Goal: Information Seeking & Learning: Learn about a topic

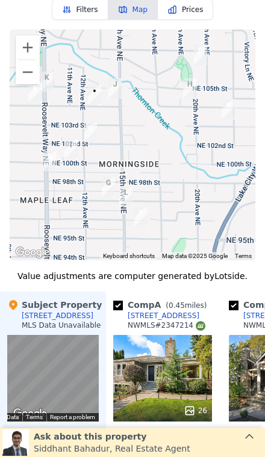
scroll to position [1104, 0]
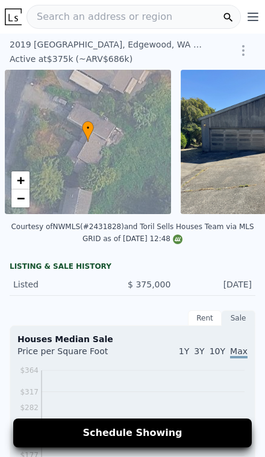
scroll to position [0, 5]
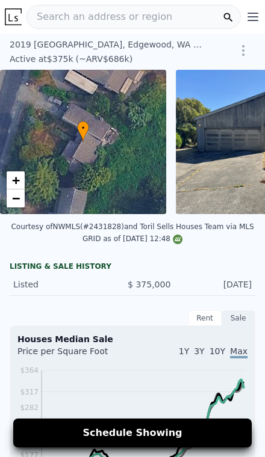
click at [29, 37] on div "2019 126th Avenue Ct E , Edgewood , WA 98372 Active at $375k (~ARV $686k ) $375…" at bounding box center [132, 52] width 265 height 36
click at [25, 48] on div "2019 126th Avenue Ct E , Edgewood , WA 98372" at bounding box center [107, 45] width 195 height 12
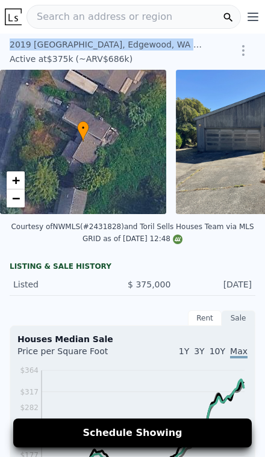
copy div "2019 126th Avenue Ct E , Edgewood , WA 98372"
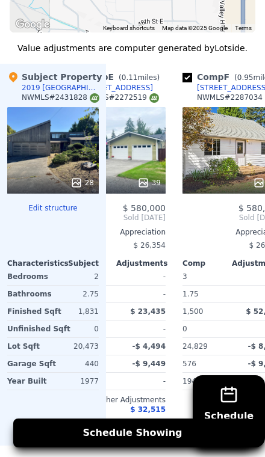
scroll to position [0, 509]
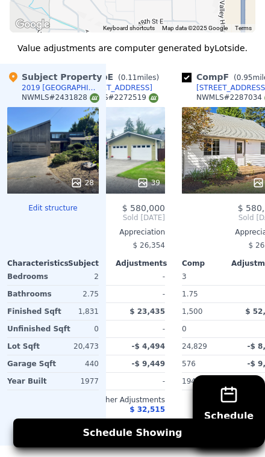
click at [57, 166] on div "28" at bounding box center [52, 150] width 91 height 87
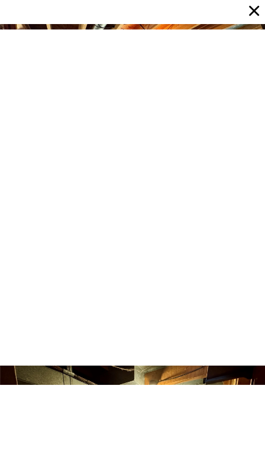
scroll to position [3426, 0]
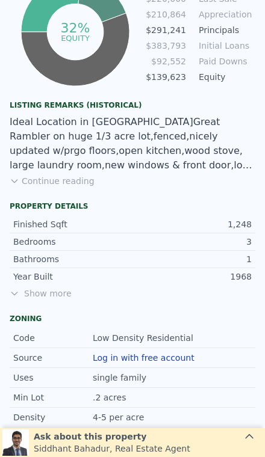
scroll to position [823, 0]
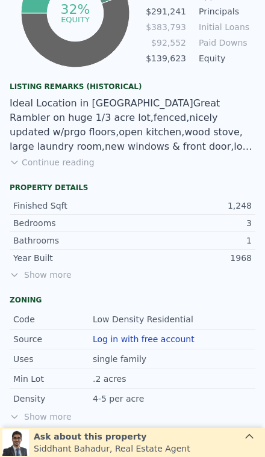
click at [46, 269] on span "Show more" at bounding box center [133, 275] width 246 height 12
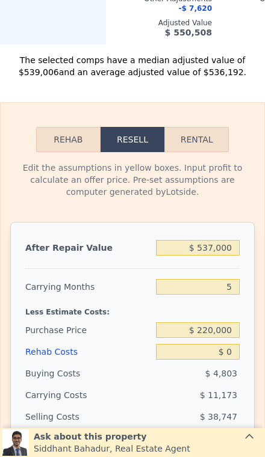
scroll to position [2310, 0]
click at [236, 240] on input "$ 537,000" at bounding box center [198, 248] width 84 height 16
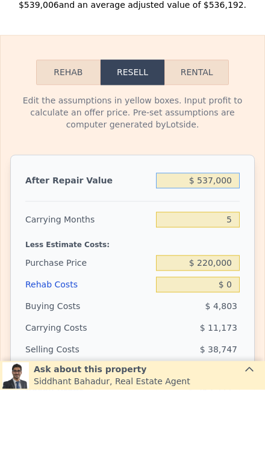
type input "$ 53,700"
type input "-$ 185,842"
type input "$ 5,370"
type input "-$ 230,652"
type input "$ 537"
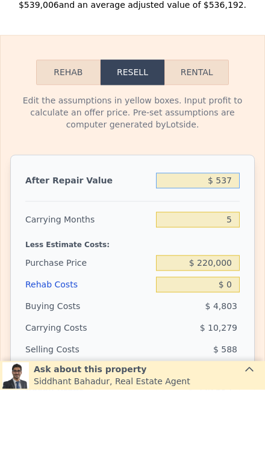
type input "-$ 235,133"
type input "$ 53"
type input "-$ 235,581"
type input "$ 5"
type input "-$ 235,626"
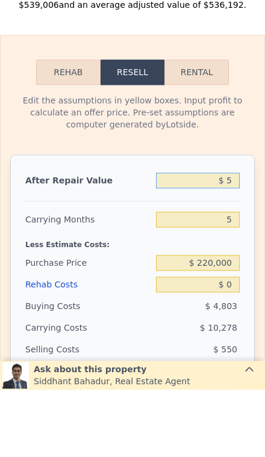
type input "$ 52"
type input "-$ 235,582"
type input "$ 5"
type input "-$ 235,626"
type input "$ 52"
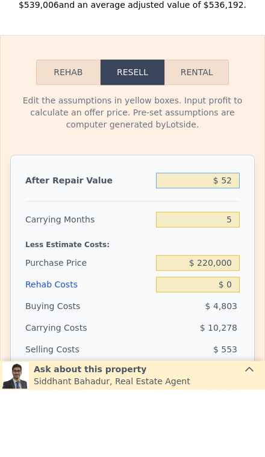
type input "-$ 235,582"
type input "$ 520"
type input "-$ 235,149"
type input "$ 5,200"
type input "-$ 230,810"
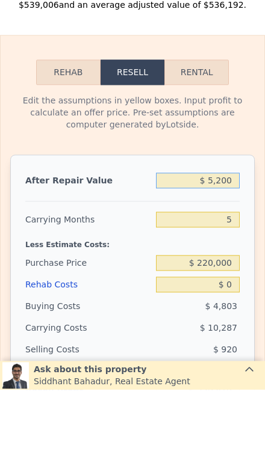
type input "$ 52,000"
type input "-$ 187,417"
type input "$ 520,000"
type input "$ 246,514"
type input "$ 52,000"
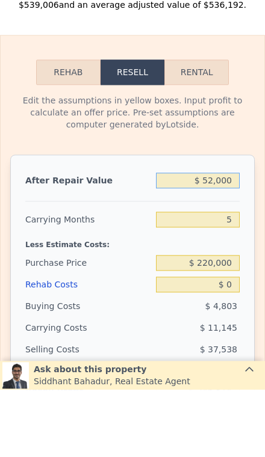
type input "-$ 187,417"
type input "$ 5,200"
type input "-$ 230,810"
type input "$ 520"
type input "-$ 235,149"
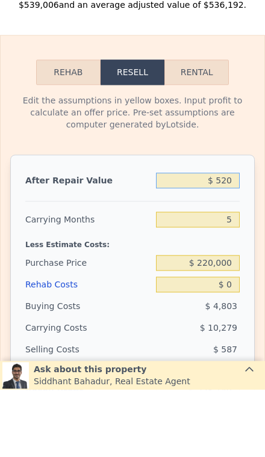
type input "$ 52"
type input "-$ 235,582"
type input "$ 5"
type input "-$ 235,626"
type input "$ 4"
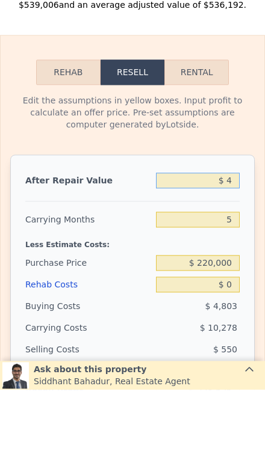
type input "-$ 235,627"
type input "$ 49"
type input "-$ 235,585"
type input "$ 499"
type input "-$ 235,168"
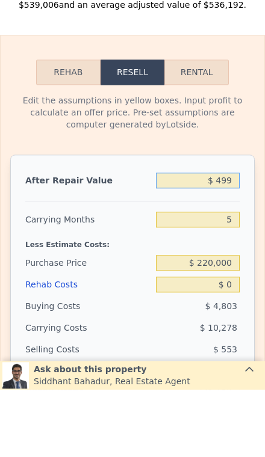
type input "$ 4,999"
type input "-$ 230,996"
type input "$ 49,999"
type input "-$ 189,271"
type input "$ 499,999"
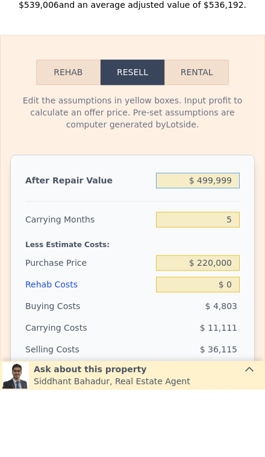
type input "$ 227,970"
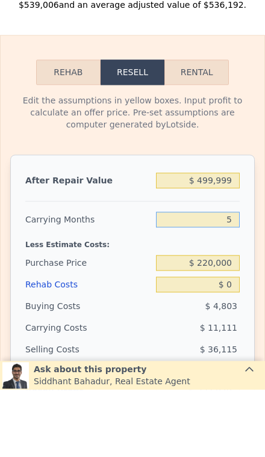
click at [236, 279] on input "5" at bounding box center [198, 287] width 84 height 16
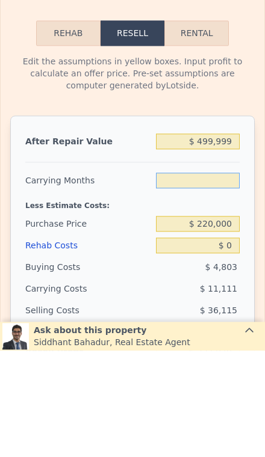
type input "3"
type input "$ 232,414"
type input "3"
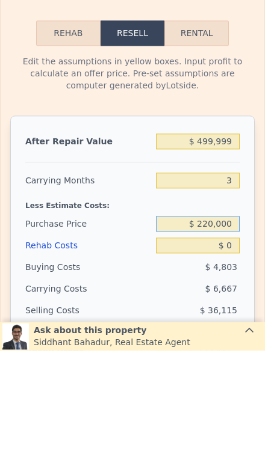
click at [236, 323] on input "$ 220,000" at bounding box center [198, 331] width 84 height 16
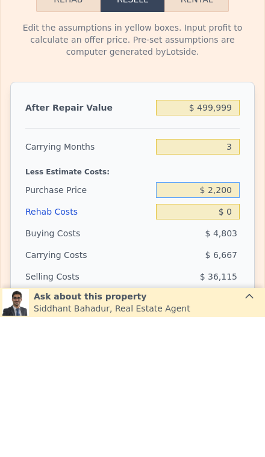
type input "$ 220"
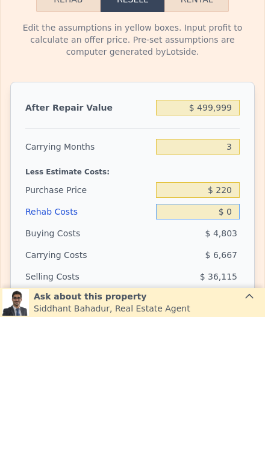
click at [239, 344] on input "$ 0" at bounding box center [198, 352] width 84 height 16
type input "$ 461,275"
type input "$ 537,000"
type input "5"
type input "$ 262,277"
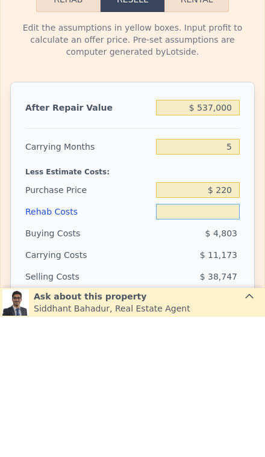
type input "$ 8"
type input "$ 262,269"
type input "$ 80"
type input "$ 262,191"
type input "$ 800"
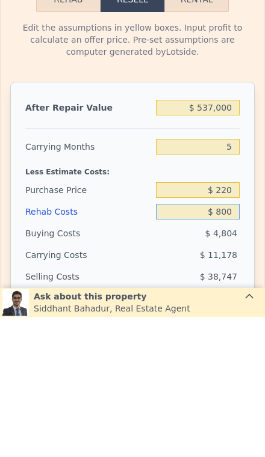
type input "$ 261,434"
type input "$ 8,000"
type input "$ 253,854"
type input "$ 80,000"
type input "$ 178,062"
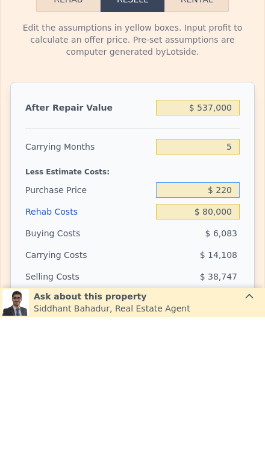
click at [230, 323] on input "$ 220" at bounding box center [198, 331] width 84 height 16
type input "$ 2"
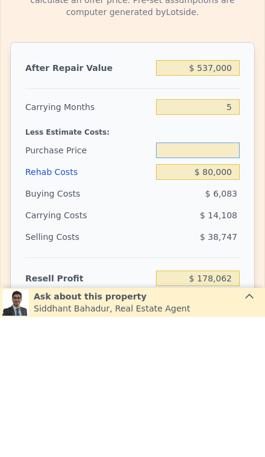
scroll to position [2365, 0]
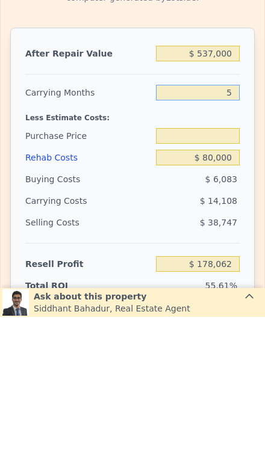
click at [234, 225] on input "5" at bounding box center [198, 233] width 84 height 16
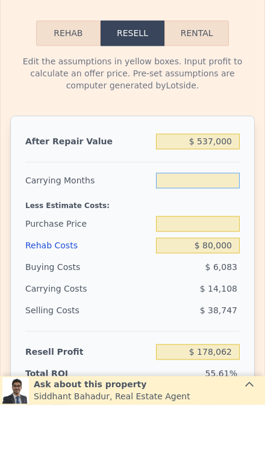
type input "4"
type input "$ 220"
type input "$ 180,883"
type input "4"
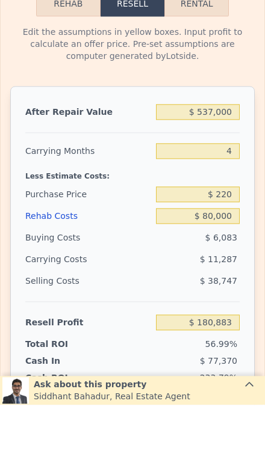
scroll to position [2424, 0]
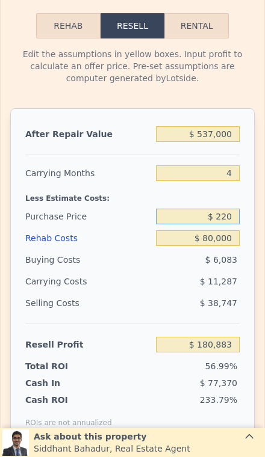
click at [235, 209] on input "$ 220" at bounding box center [198, 217] width 84 height 16
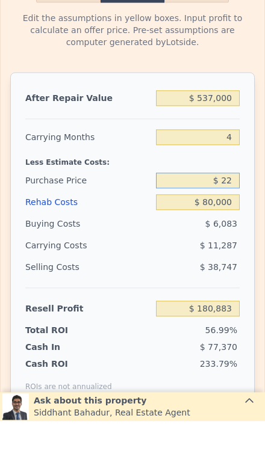
type input "$ 2"
type input "$ 200,000"
type input "$ 201,854"
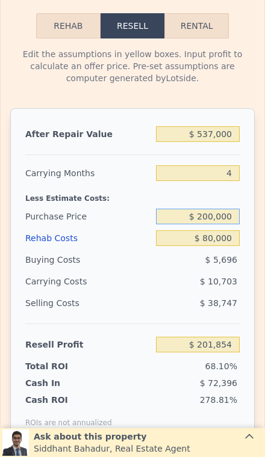
click at [229, 209] on input "$ 200,000" at bounding box center [198, 217] width 84 height 16
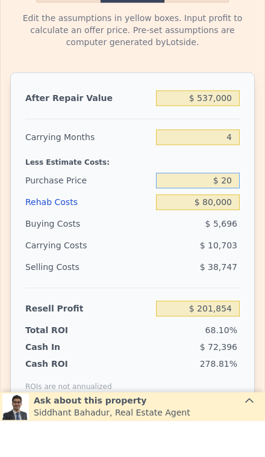
type input "$ 2"
type input "$ 300,000"
type input "$ 96,989"
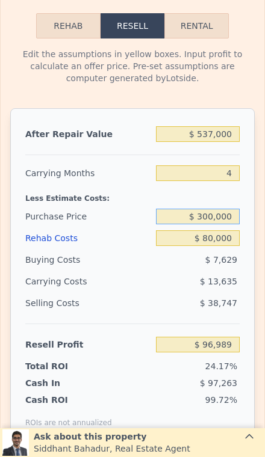
click at [230, 209] on input "$ 300,000" at bounding box center [198, 217] width 84 height 16
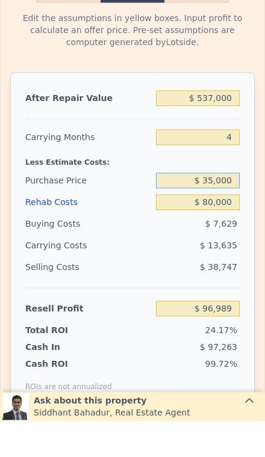
type input "$ 350,000"
type input "$ 44,554"
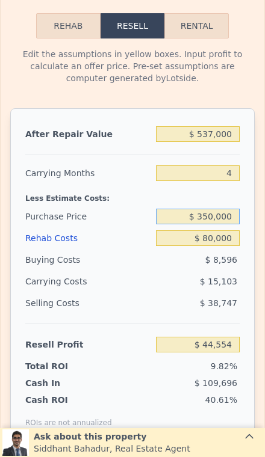
click at [233, 209] on input "$ 350,000" at bounding box center [198, 217] width 84 height 16
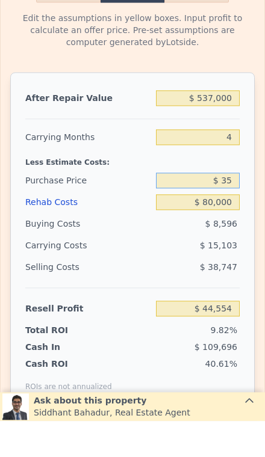
type input "$ 3"
type input "$ 300,000"
type input "$ 96,989"
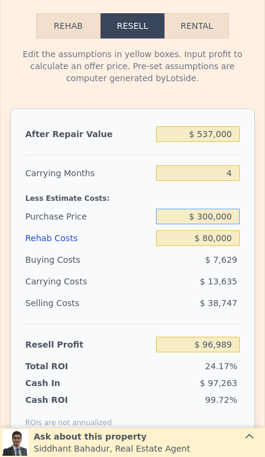
click at [230, 209] on input "$ 300,000" at bounding box center [198, 217] width 84 height 16
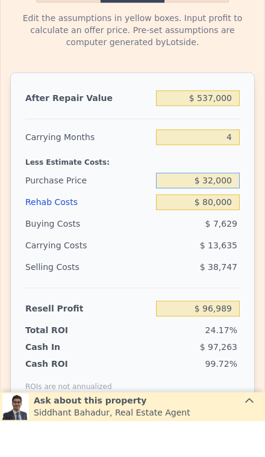
type input "$ 320,000"
type input "$ 76,014"
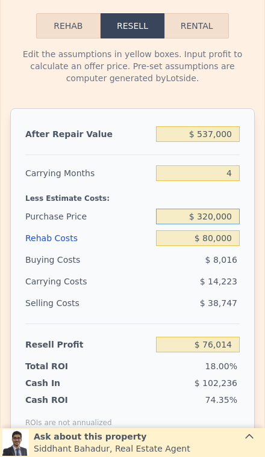
click at [229, 209] on input "$ 320,000" at bounding box center [198, 217] width 84 height 16
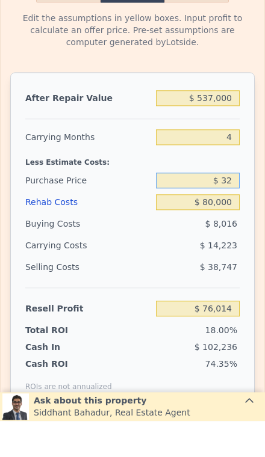
type input "$ 3"
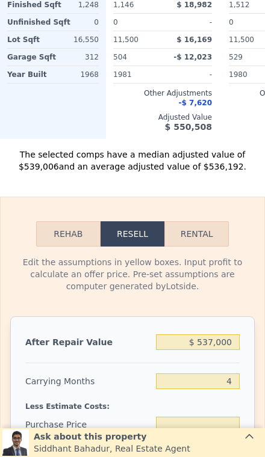
scroll to position [2218, 0]
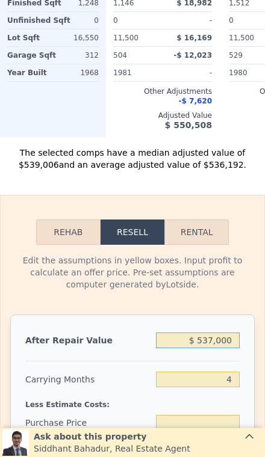
click at [229, 333] on input "$ 537,000" at bounding box center [198, 341] width 84 height 16
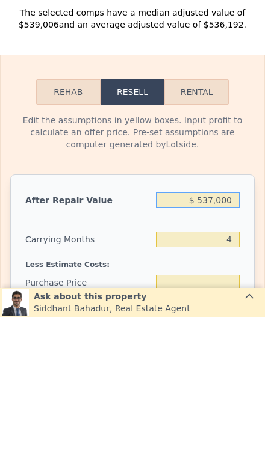
type input "$ 53,700"
type input "$ 320,000"
type input "-$ 372,266"
type input "$ 5,370"
type input "-$ 417,092"
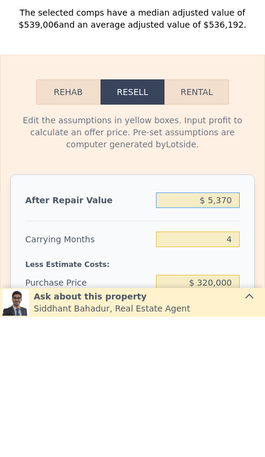
type input "$ 537"
type input "-$ 421,575"
type input "$ 53"
type input "-$ 422,023"
type input "$ 5"
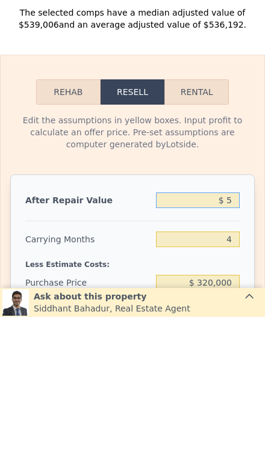
type input "-$ 422,068"
type input "$ 9"
type input "-$ 422,064"
type input "$ 94"
type input "-$ 421,985"
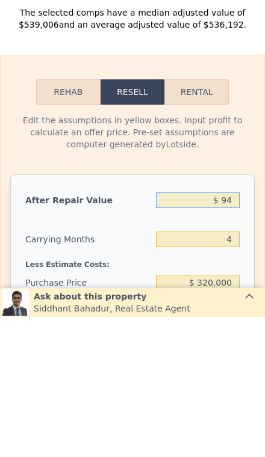
type input "$ 9"
type input "-$ 422,064"
type input "$ 4"
type input "-$ 422,069"
type input "$ 49"
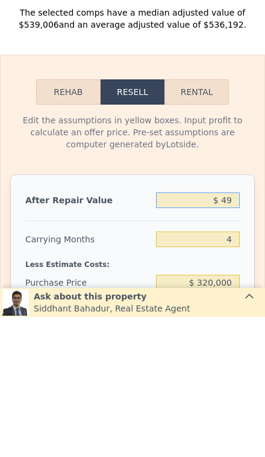
type input "-$ 422,027"
type input "$ 499"
type input "-$ 421,610"
type input "$ 4,999"
type input "-$ 417,437"
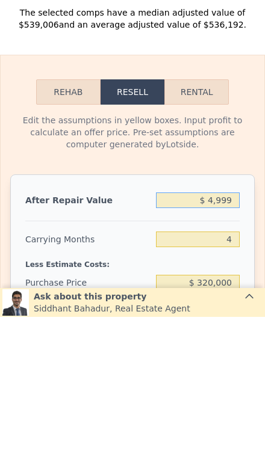
type input "$ 49,999"
type input "-$ 375,697"
type input "$ 499,999"
type input "$ 41,694"
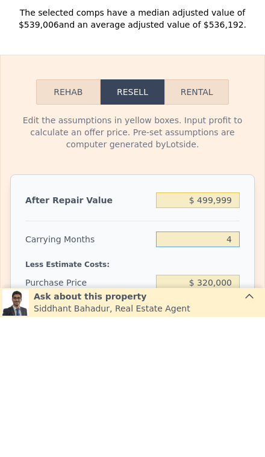
click at [234, 372] on input "4" at bounding box center [198, 380] width 84 height 16
type input "3"
type input "$ 45,238"
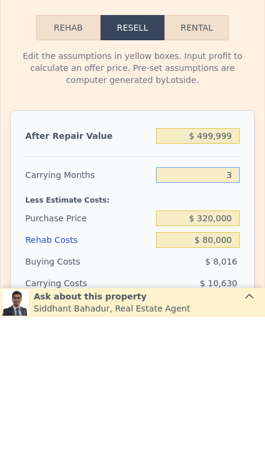
scroll to position [2282, 0]
type input "3"
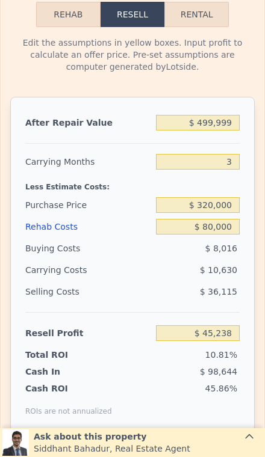
scroll to position [2436, 0]
click at [234, 197] on input "$ 320,000" at bounding box center [198, 205] width 84 height 16
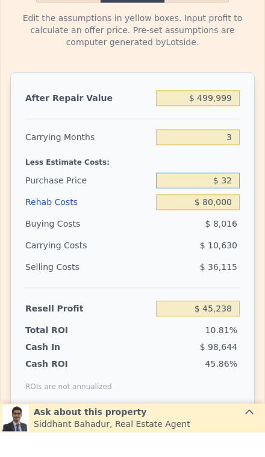
type input "$ 3"
type input "$ 300,000"
type input "$ 66,066"
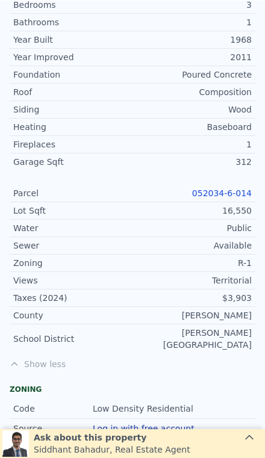
scroll to position [1038, 0]
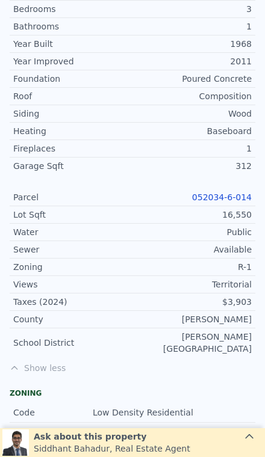
click at [226, 193] on link "052034-6-014" at bounding box center [222, 198] width 60 height 10
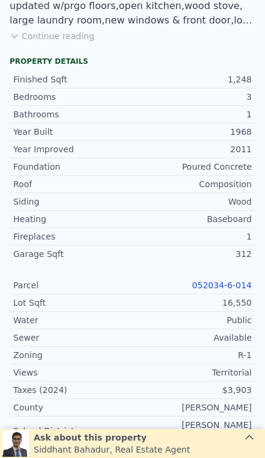
scroll to position [950, 0]
click at [235, 280] on link "052034-6-014" at bounding box center [222, 285] width 60 height 10
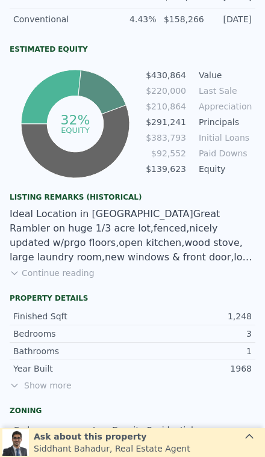
scroll to position [768, 0]
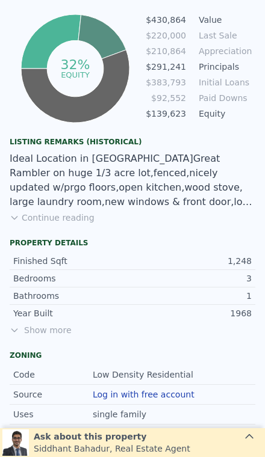
click at [37, 212] on button "Continue reading" at bounding box center [52, 218] width 85 height 12
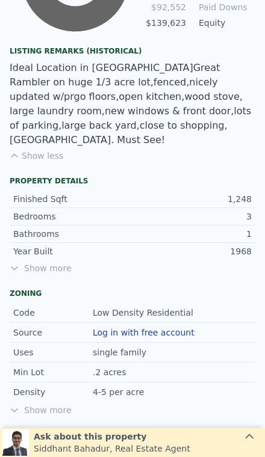
click at [49, 262] on span "Show more" at bounding box center [133, 268] width 246 height 12
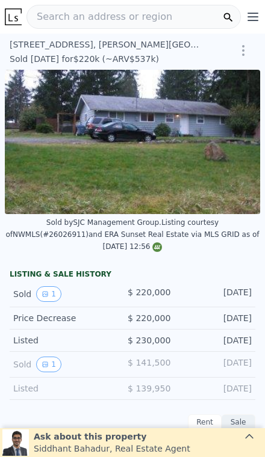
scroll to position [0, 0]
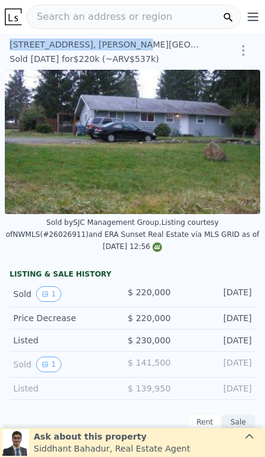
copy div "[STREET_ADDRESS][PERSON_NAME]"
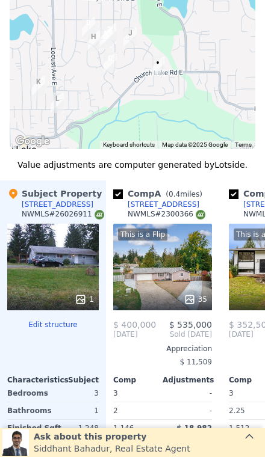
scroll to position [1826, 0]
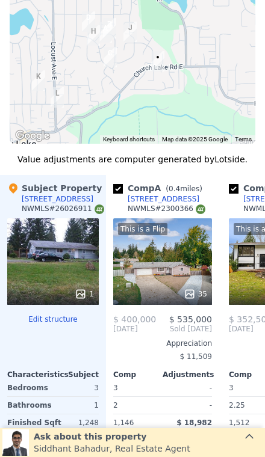
click at [42, 223] on div "1" at bounding box center [52, 261] width 91 height 87
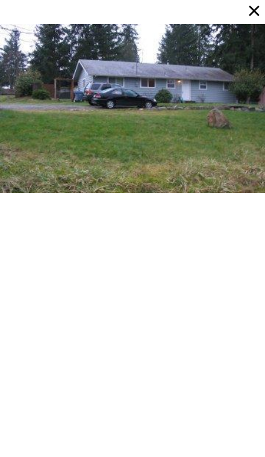
scroll to position [0, 0]
click at [258, 16] on icon at bounding box center [254, 10] width 17 height 17
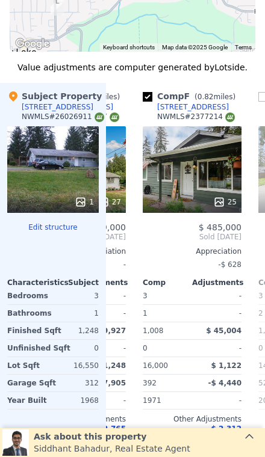
scroll to position [1916, 0]
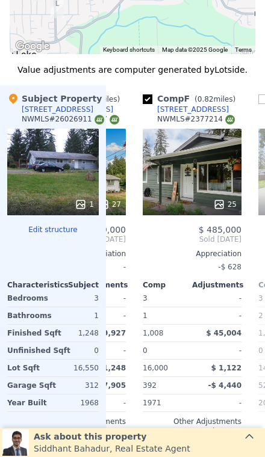
click at [202, 141] on div "25" at bounding box center [192, 172] width 99 height 87
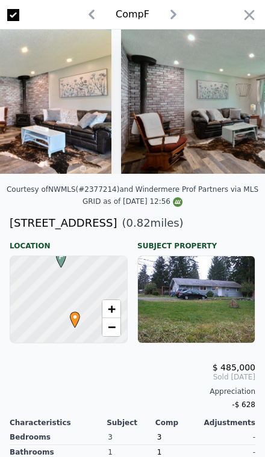
scroll to position [0, 597]
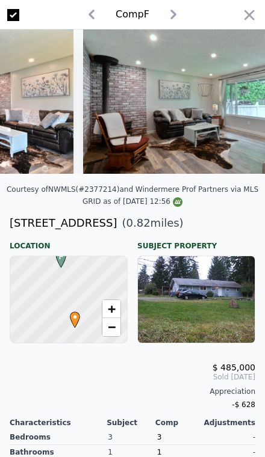
click at [251, 15] on icon "button" at bounding box center [249, 15] width 17 height 17
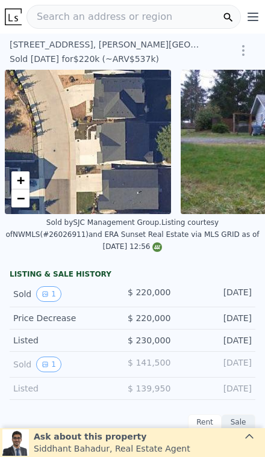
scroll to position [0, 5]
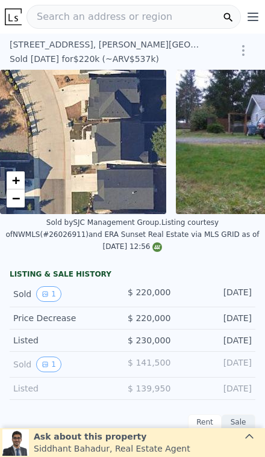
click at [23, 205] on link "−" at bounding box center [16, 199] width 18 height 18
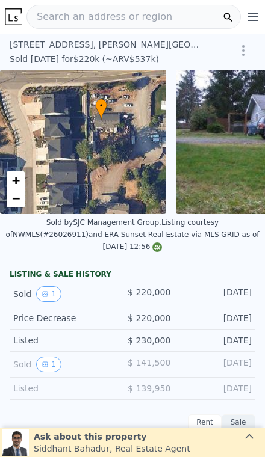
click at [17, 178] on span "+" at bounding box center [16, 180] width 8 height 15
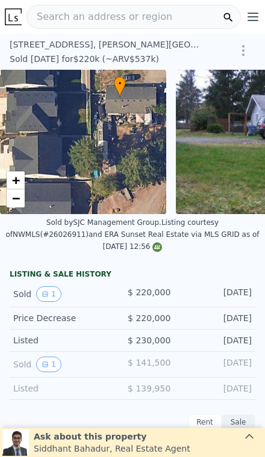
click at [20, 201] on link "−" at bounding box center [16, 199] width 18 height 18
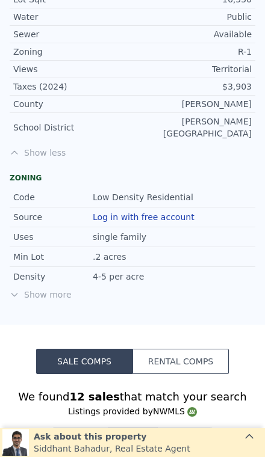
scroll to position [1311, 0]
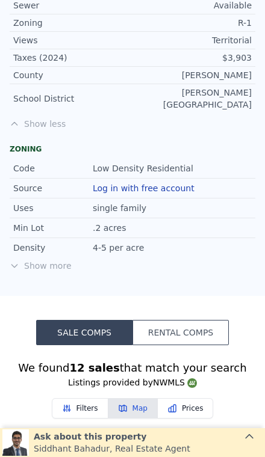
click at [197, 320] on button "Rental Comps" at bounding box center [180, 332] width 96 height 25
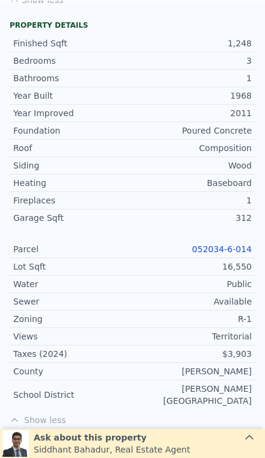
scroll to position [1008, 0]
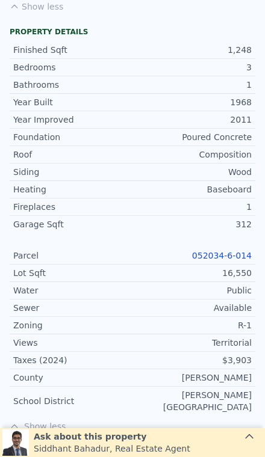
click at [233, 251] on link "052034-6-014" at bounding box center [222, 256] width 60 height 10
click at [159, 285] on div "Public" at bounding box center [191, 291] width 119 height 12
copy link "052034-6-014"
click at [169, 337] on div "Territorial" at bounding box center [191, 343] width 119 height 12
click at [224, 251] on link "052034-6-014" at bounding box center [222, 256] width 60 height 10
